Goal: Task Accomplishment & Management: Manage account settings

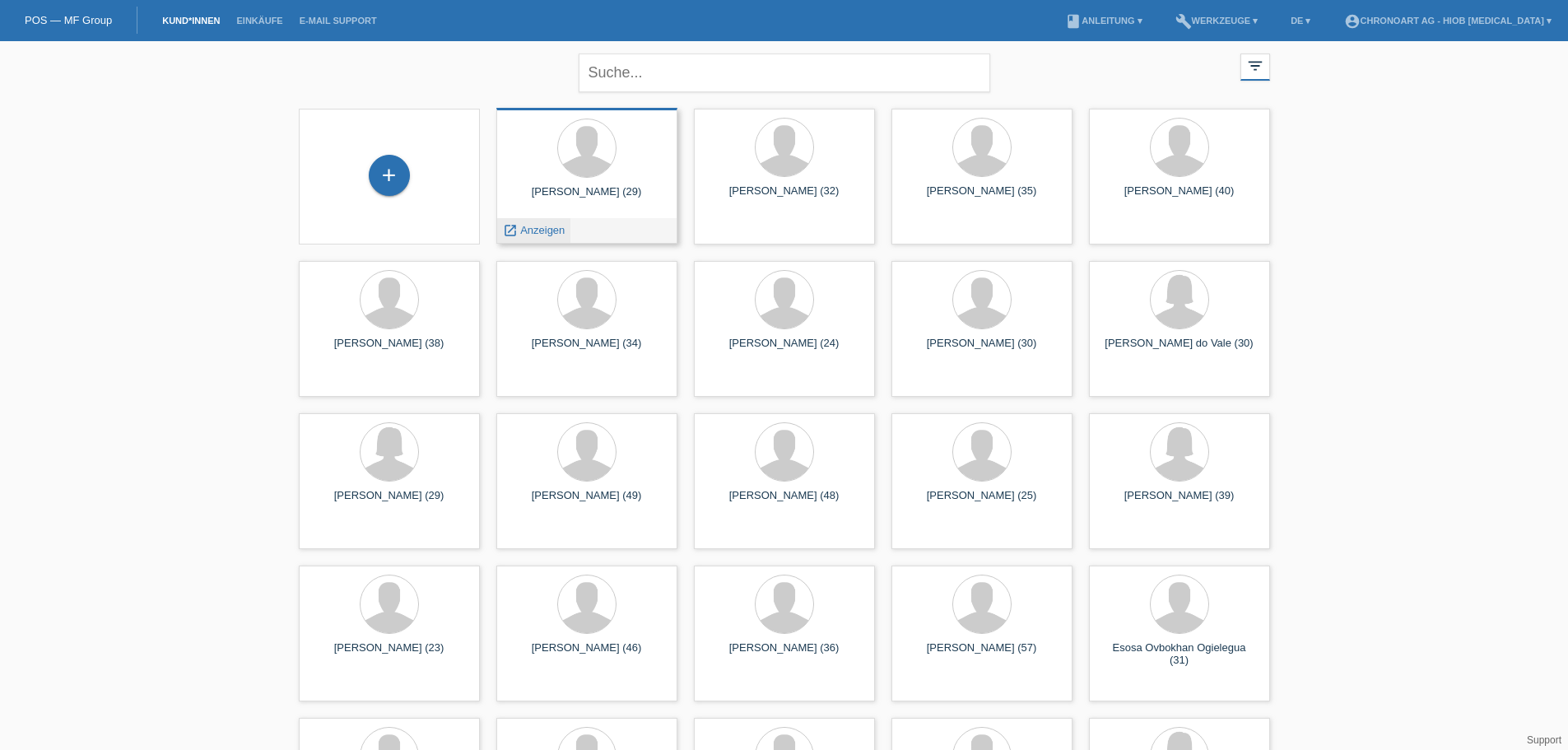
click at [527, 232] on span "Anzeigen" at bounding box center [542, 229] width 44 height 12
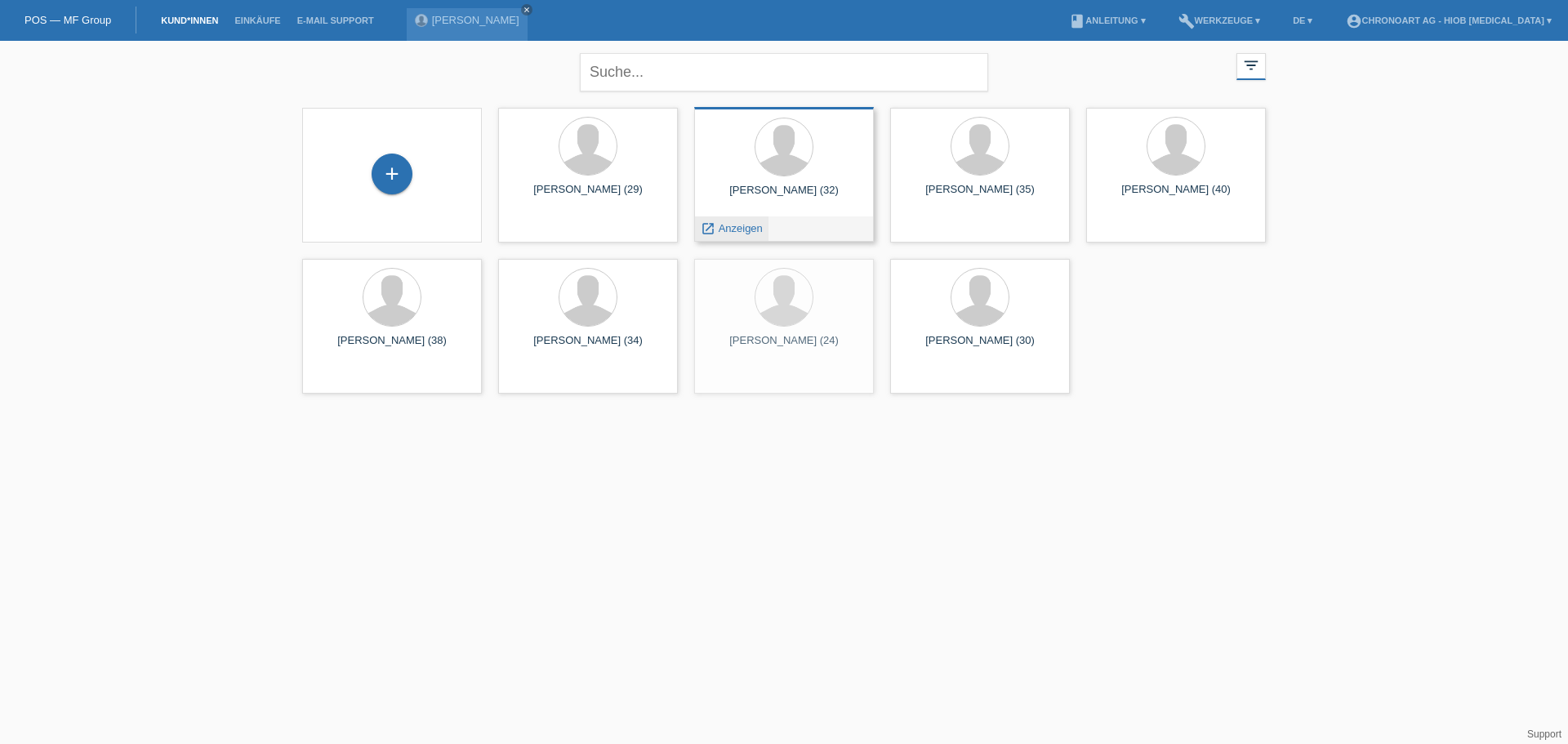
click at [713, 228] on icon "launch" at bounding box center [708, 229] width 15 height 15
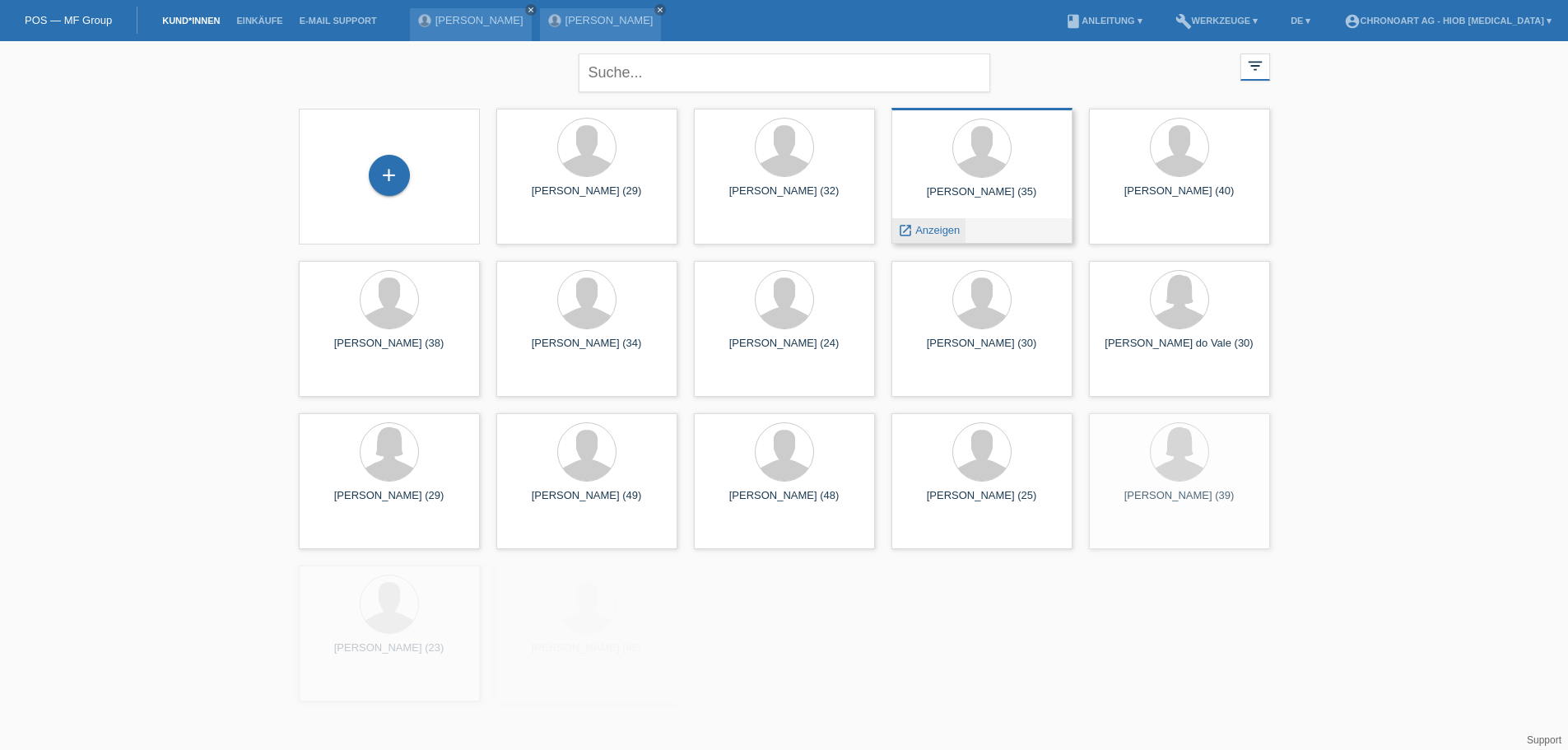
click at [949, 224] on span "Anzeigen" at bounding box center [937, 229] width 44 height 12
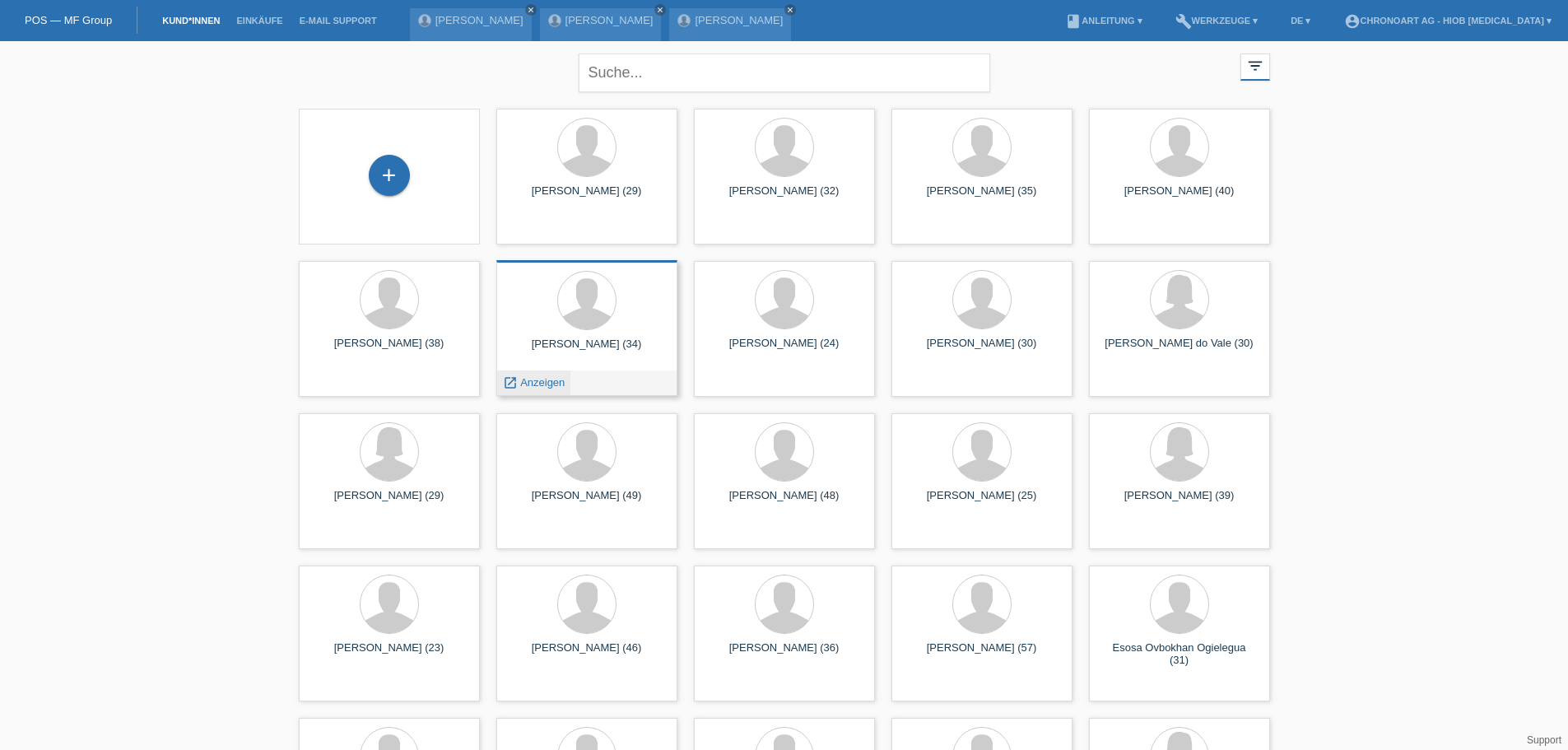
click at [525, 386] on span "Anzeigen" at bounding box center [542, 381] width 44 height 12
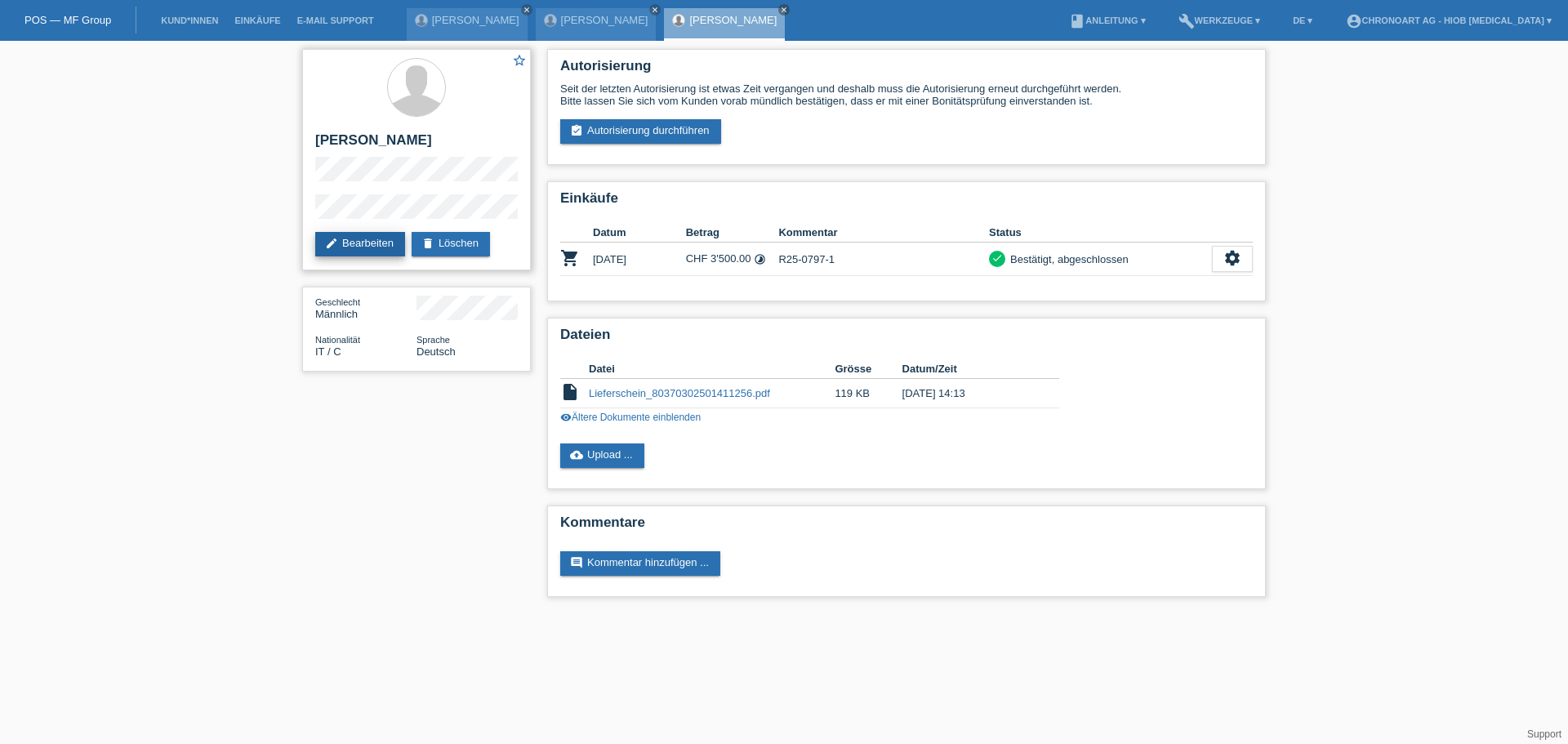
click at [357, 236] on link "edit Bearbeiten" at bounding box center [360, 244] width 90 height 25
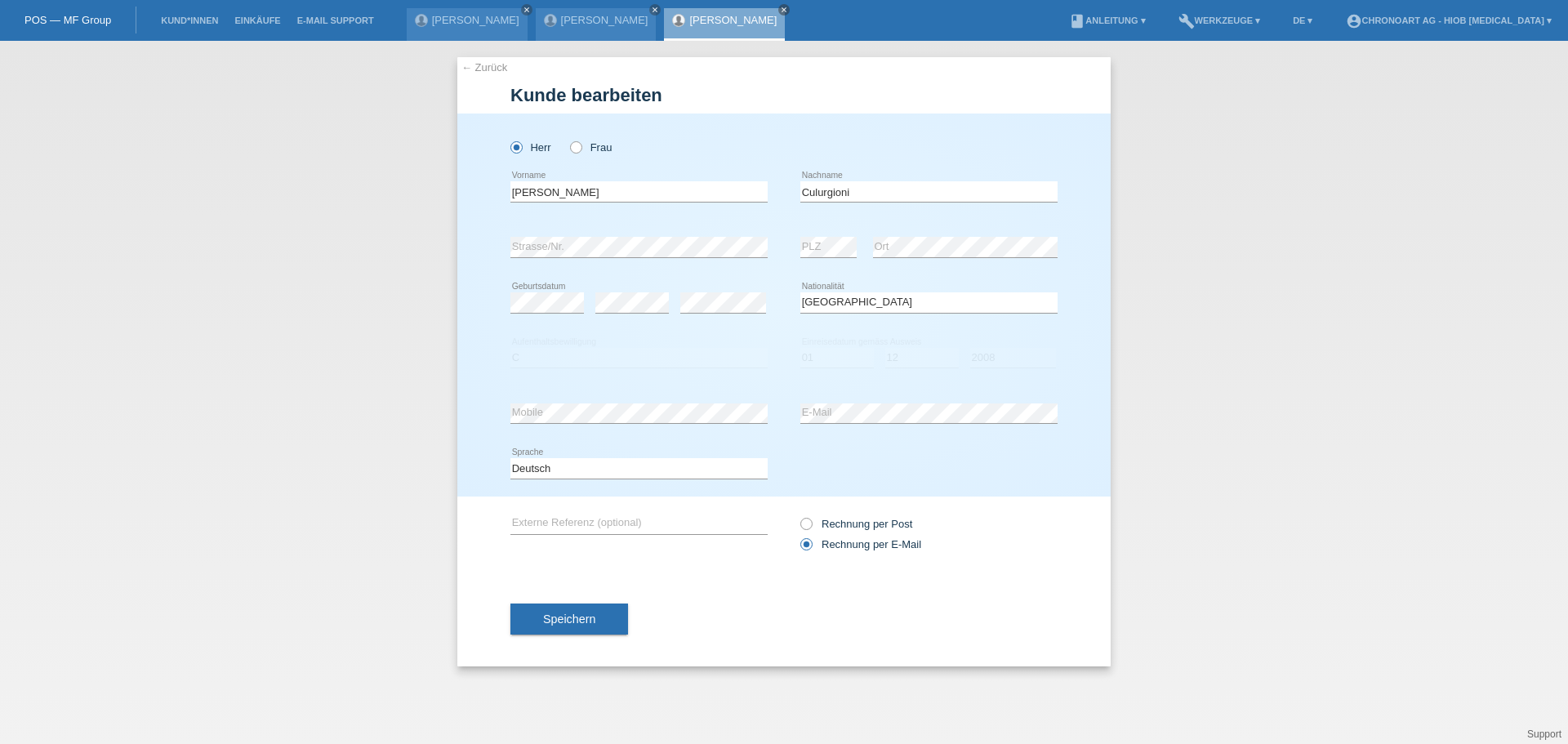
select select "IT"
select select "C"
select select "01"
select select "12"
select select "2008"
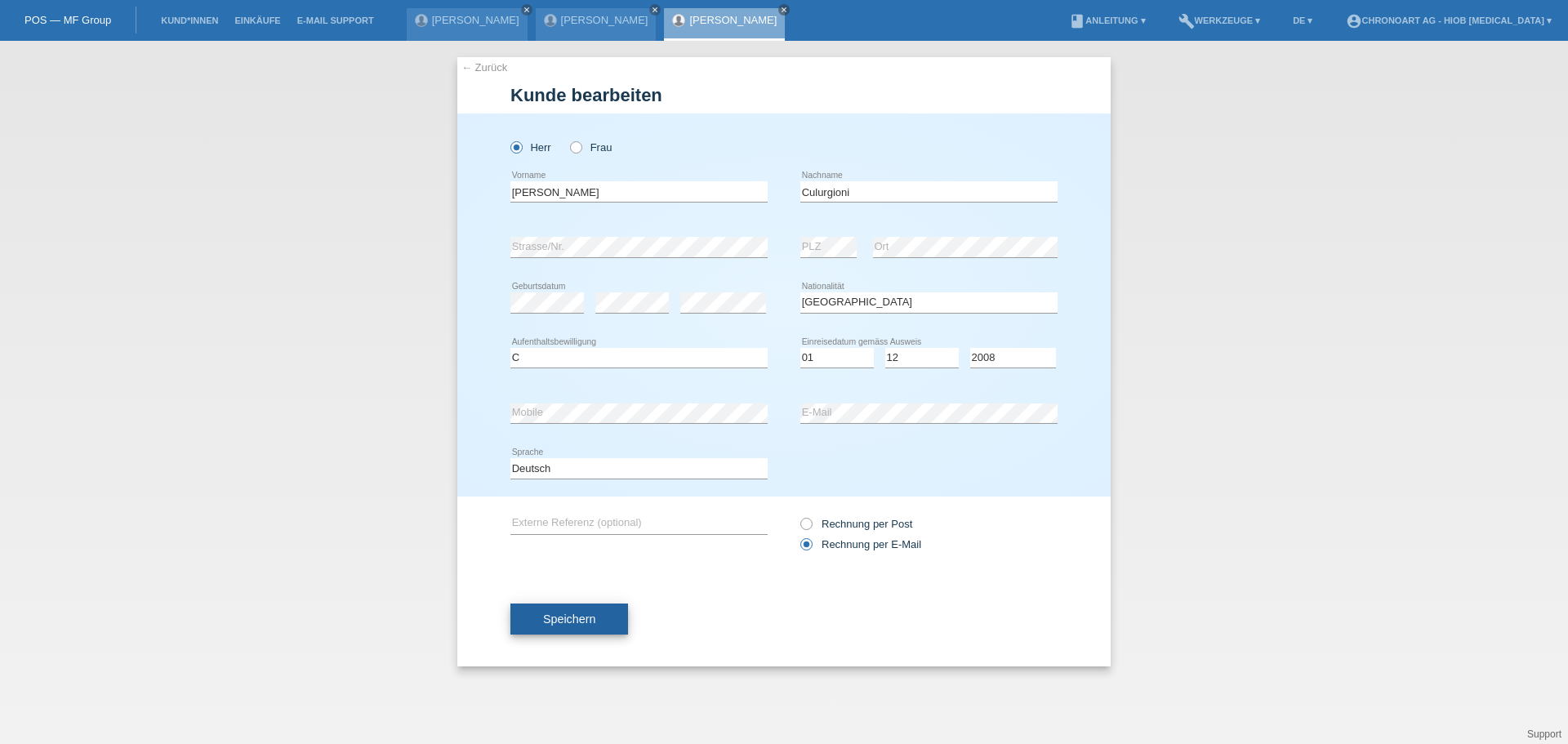
click at [614, 611] on button "Speichern" at bounding box center [569, 619] width 118 height 31
